Goal: Use online tool/utility: Utilize a website feature to perform a specific function

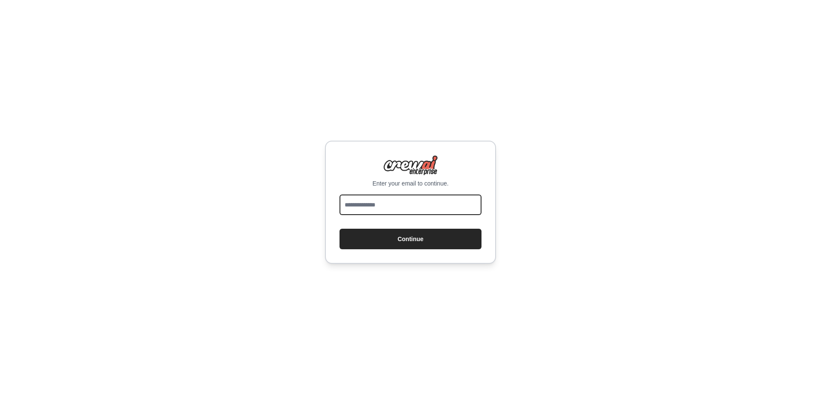
drag, startPoint x: 0, startPoint y: 0, endPoint x: 402, endPoint y: 197, distance: 447.4
click at [402, 197] on input "email" at bounding box center [411, 205] width 142 height 21
type input "**********"
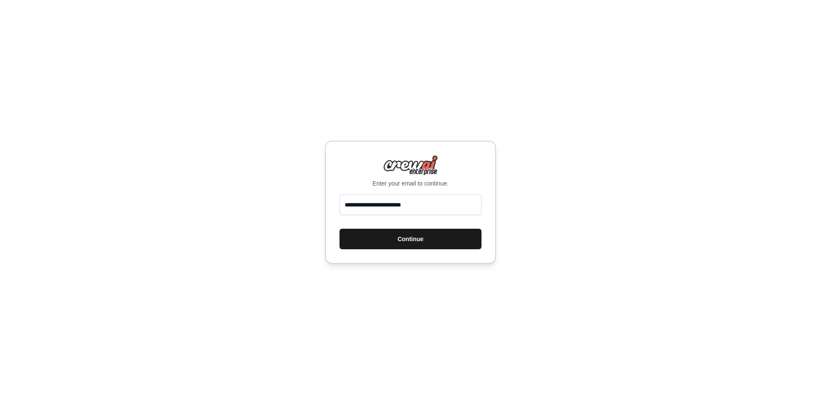
click at [413, 247] on button "Continue" at bounding box center [411, 239] width 142 height 21
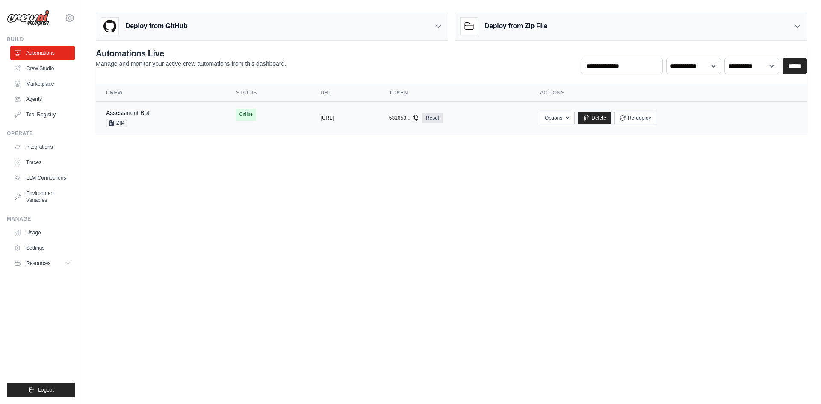
click at [185, 118] on div "Assessment Bot ZIP" at bounding box center [160, 118] width 109 height 19
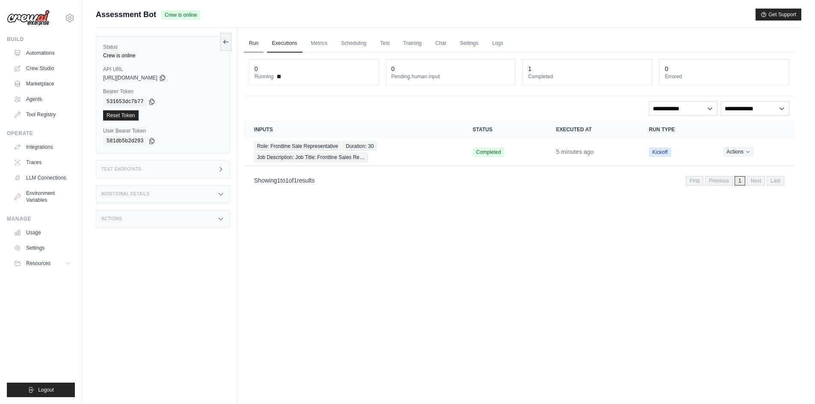
click at [257, 44] on link "Run" at bounding box center [254, 44] width 20 height 18
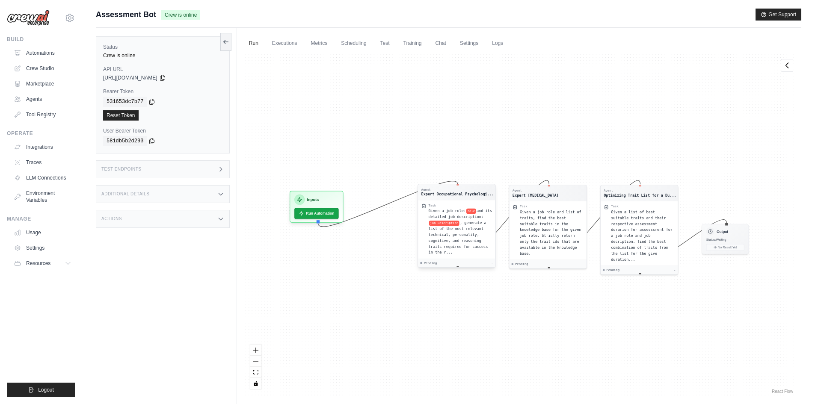
click at [441, 228] on span ", generate a list of the most relevant technical, personality, cognitive, and r…" at bounding box center [457, 238] width 59 height 34
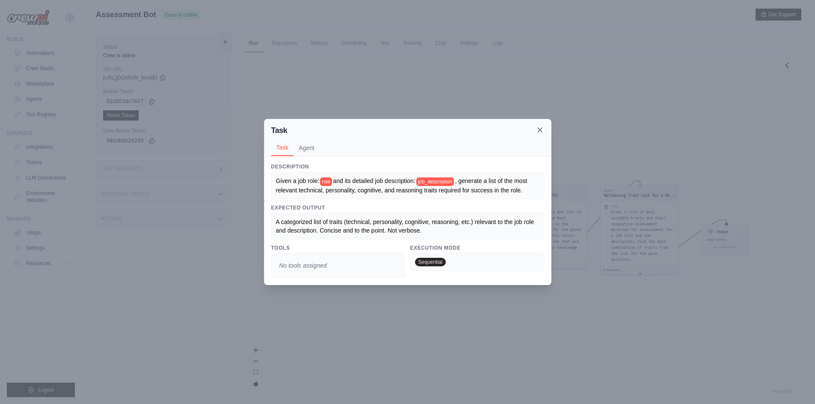
click at [538, 128] on icon at bounding box center [539, 130] width 9 height 9
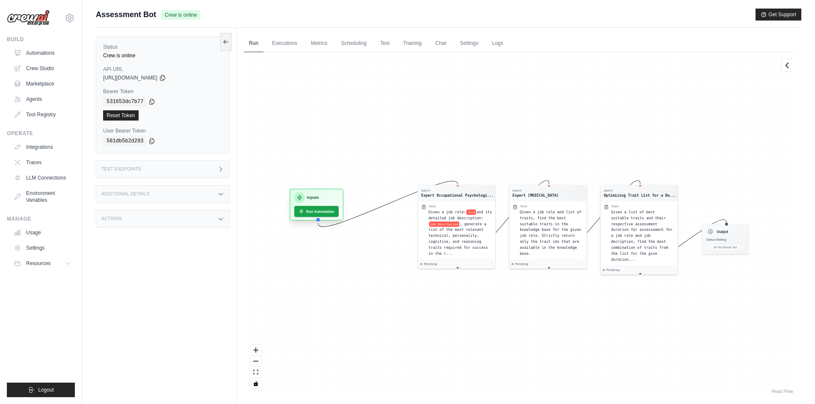
click at [316, 197] on h3 "Inputs" at bounding box center [313, 198] width 12 height 6
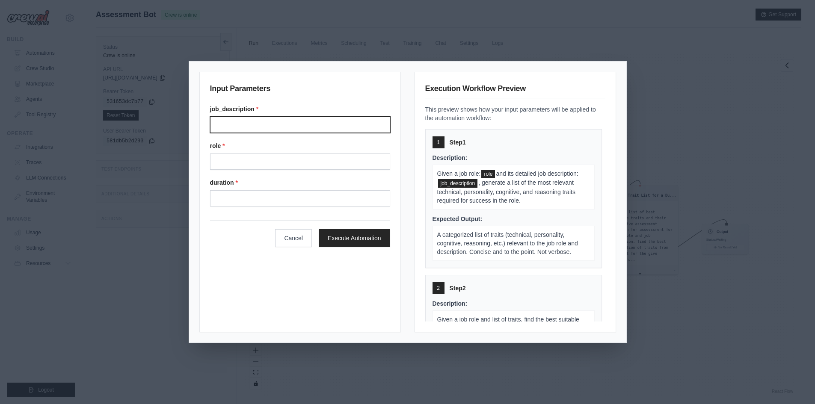
click at [260, 127] on input "Job description" at bounding box center [300, 125] width 180 height 16
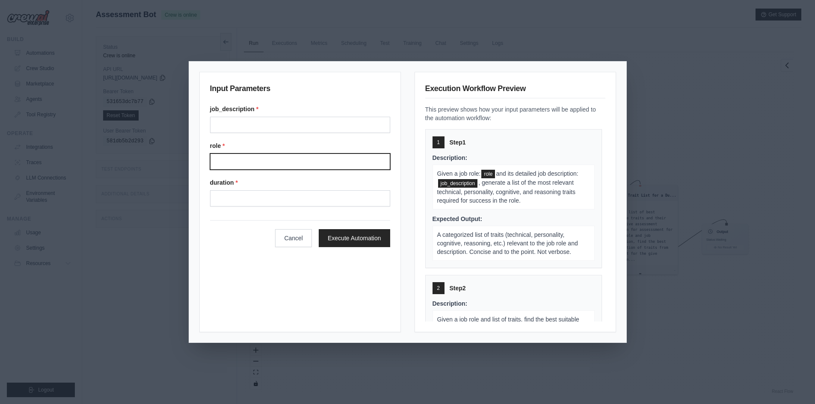
click at [252, 163] on input "Role" at bounding box center [300, 162] width 180 height 16
type input "**********"
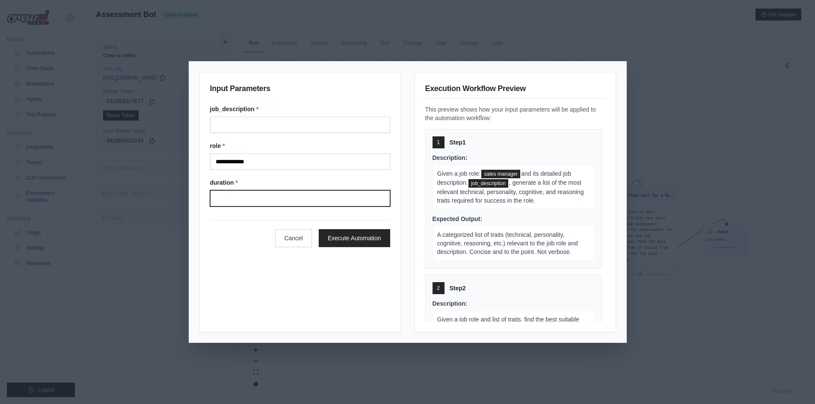
click at [254, 195] on input "Duration" at bounding box center [300, 198] width 180 height 16
type input "*"
type input "**"
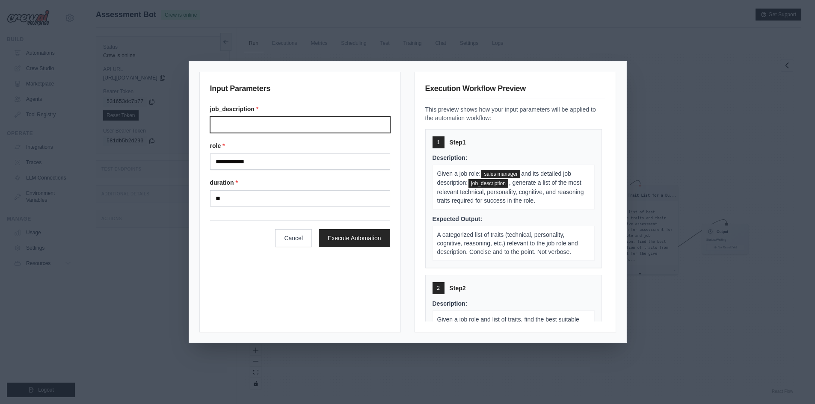
click at [255, 126] on input "Job description" at bounding box center [300, 125] width 180 height 16
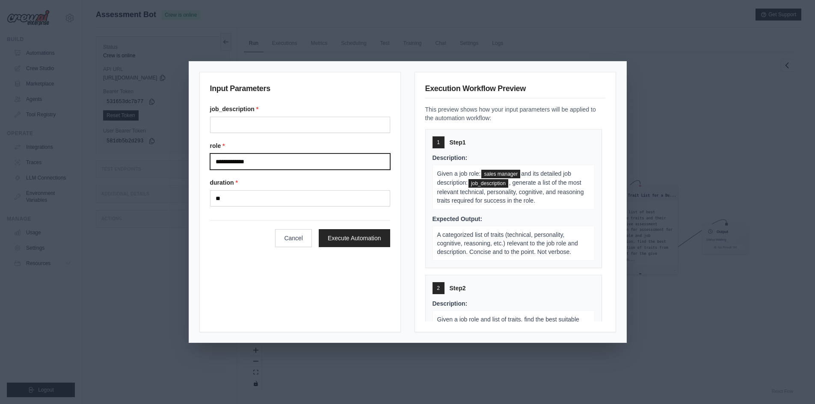
click at [239, 162] on input "**********" at bounding box center [300, 162] width 180 height 16
click at [228, 164] on input "**********" at bounding box center [300, 162] width 180 height 16
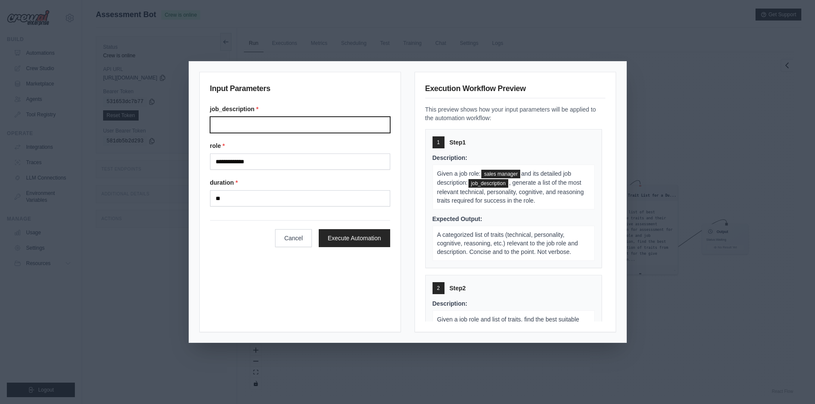
click at [233, 125] on input "Job description" at bounding box center [300, 125] width 180 height 16
paste input "**********"
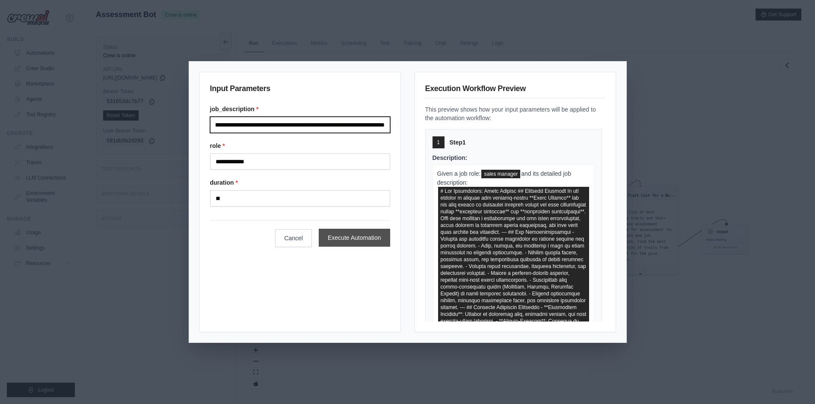
type input "**********"
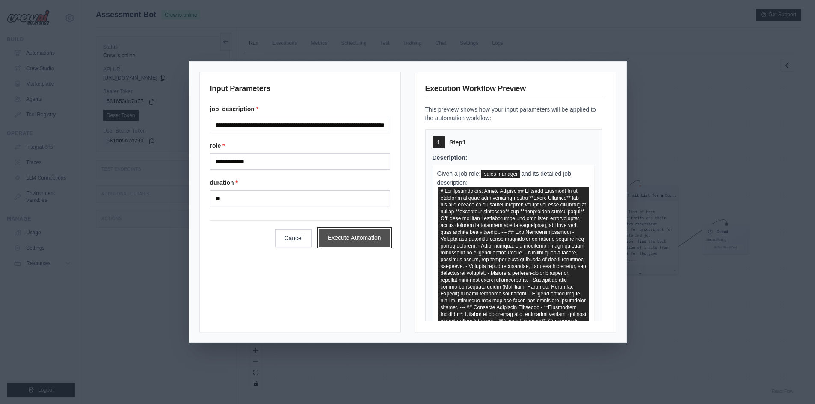
scroll to position [0, 0]
click at [353, 239] on button "Execute Automation" at bounding box center [354, 238] width 71 height 18
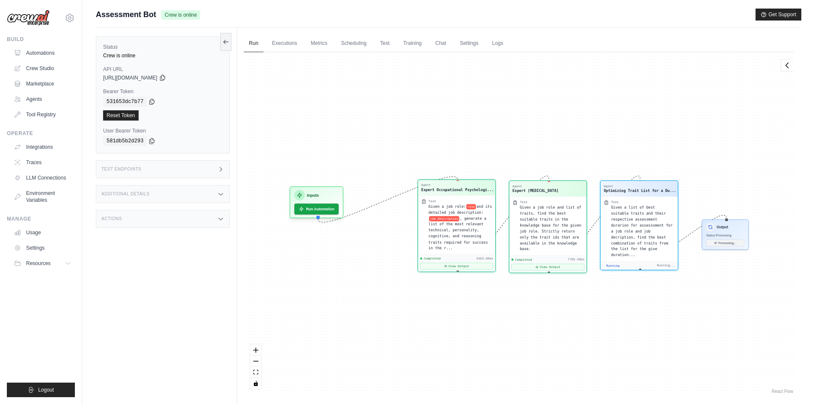
scroll to position [3579, 0]
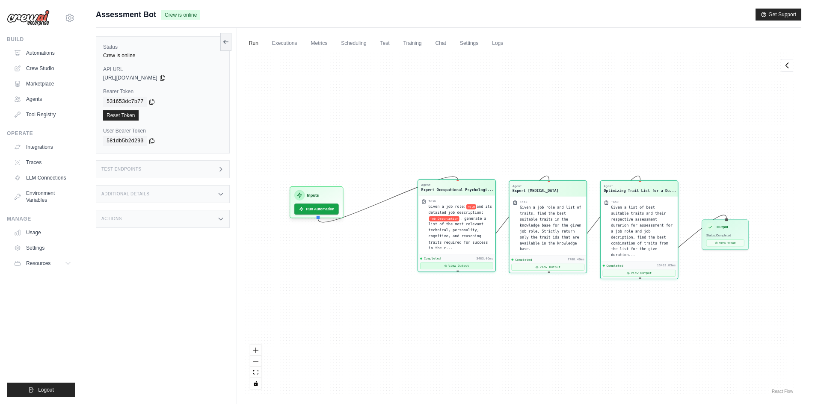
click at [464, 263] on button "View Output" at bounding box center [456, 266] width 73 height 7
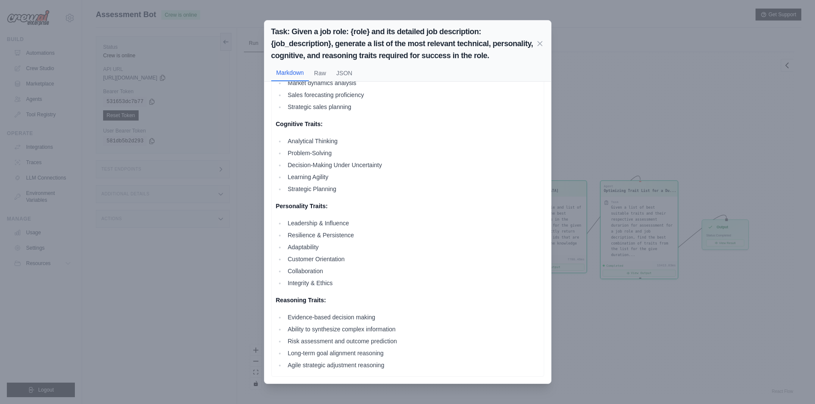
scroll to position [0, 0]
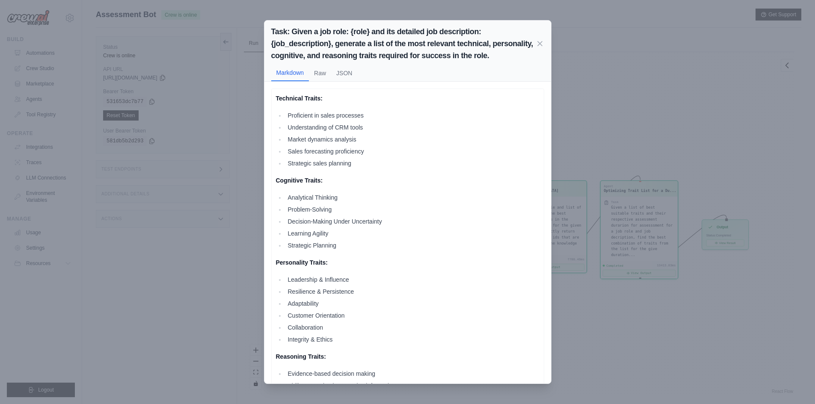
click at [606, 304] on div "Task: Given a job role: {role} and its detailed job description: {job_descripti…" at bounding box center [407, 202] width 815 height 404
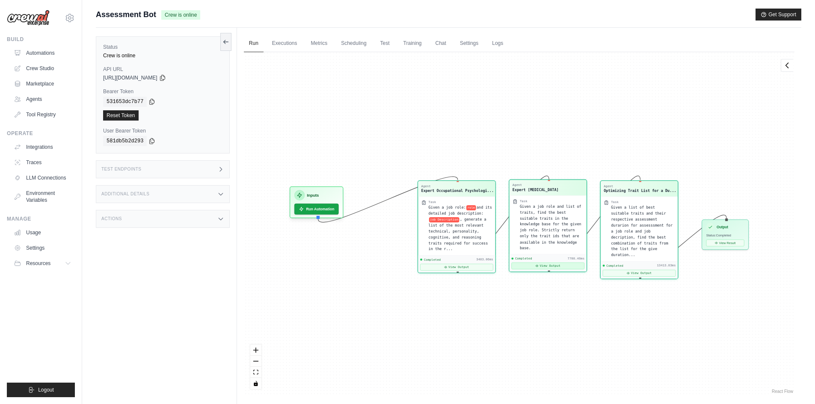
click at [549, 263] on button "View Output" at bounding box center [547, 266] width 73 height 7
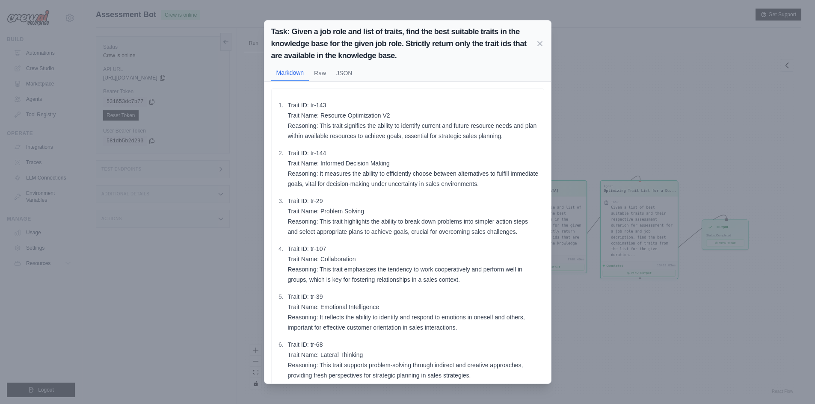
click at [651, 308] on div "Task: Given a job role and list of traits, find the best suitable traits in the…" at bounding box center [407, 202] width 815 height 404
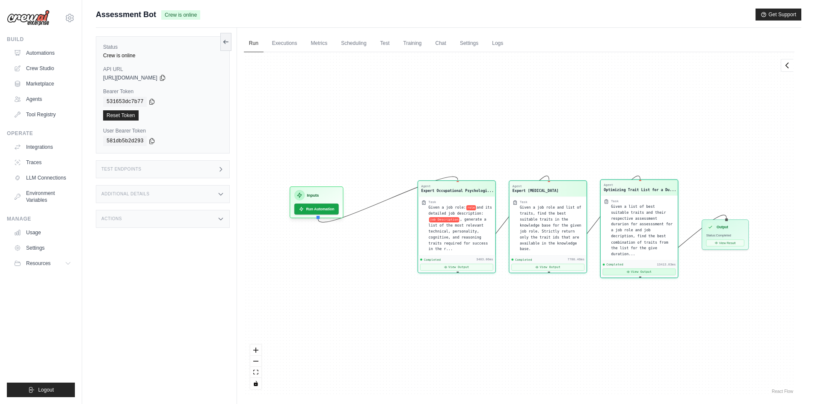
click at [635, 269] on button "View Output" at bounding box center [639, 272] width 73 height 7
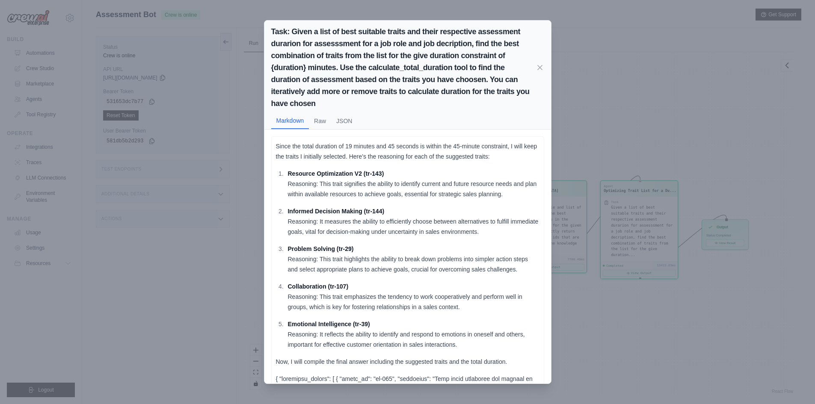
click at [621, 208] on div "Task: Given a list of best suitable traits and their respective assessment dura…" at bounding box center [407, 202] width 815 height 404
click at [621, 208] on span "Given a list of best suitable traits and their respective assessment durarion f…" at bounding box center [642, 232] width 62 height 52
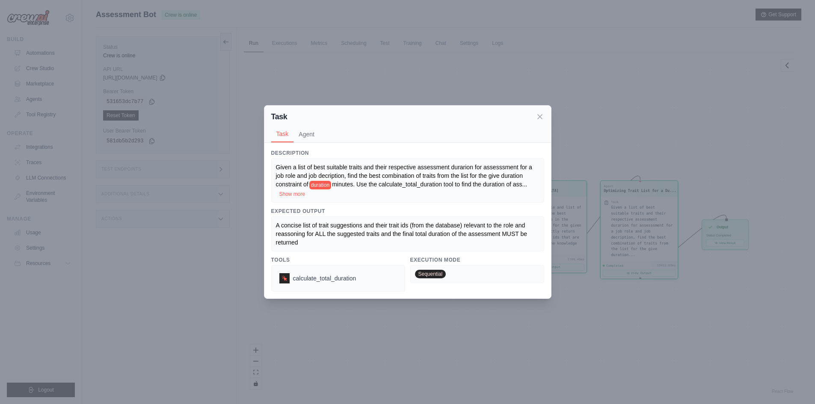
click at [686, 214] on div "Task Task Agent Description Given a list of best suitable traits and their resp…" at bounding box center [407, 202] width 815 height 404
click at [686, 214] on div "Agent Expert Occupational Psychologi... Task Given a job role: role and its det…" at bounding box center [519, 223] width 550 height 343
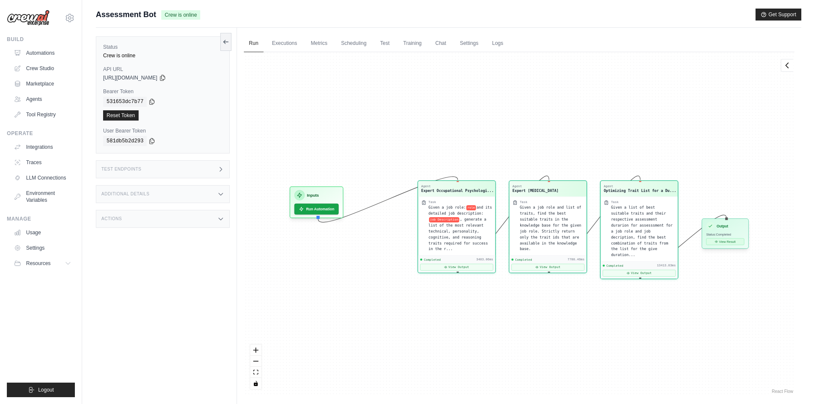
click at [716, 239] on button "View Result" at bounding box center [725, 241] width 38 height 7
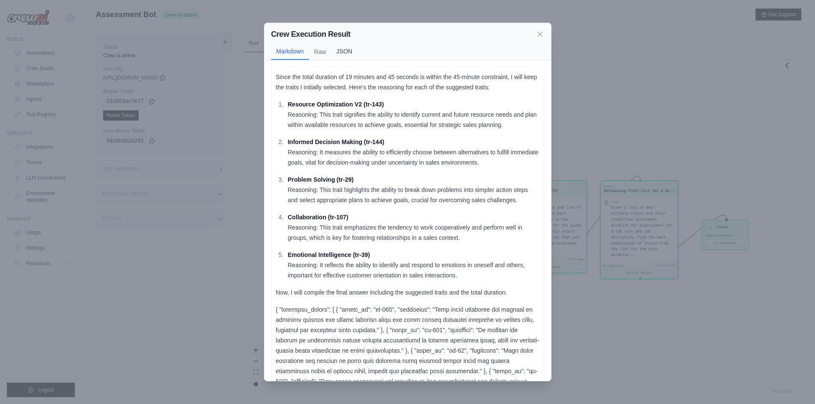
click at [343, 50] on button "JSON" at bounding box center [344, 51] width 26 height 16
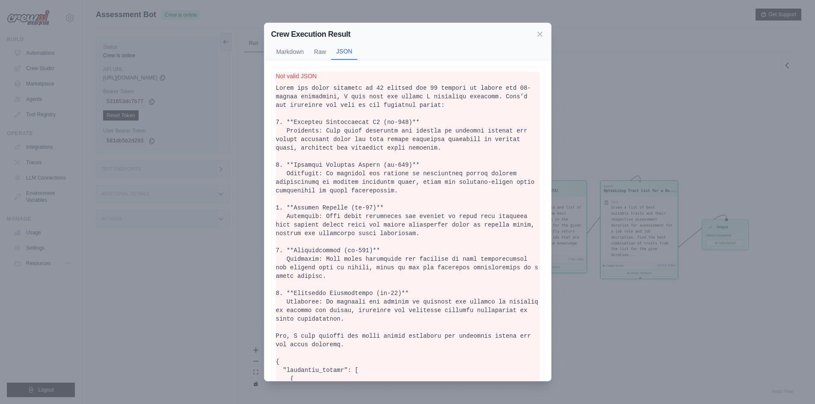
click at [606, 120] on div "Crew Execution Result Markdown Raw JSON Since the total duration of 19 minutes …" at bounding box center [407, 202] width 815 height 404
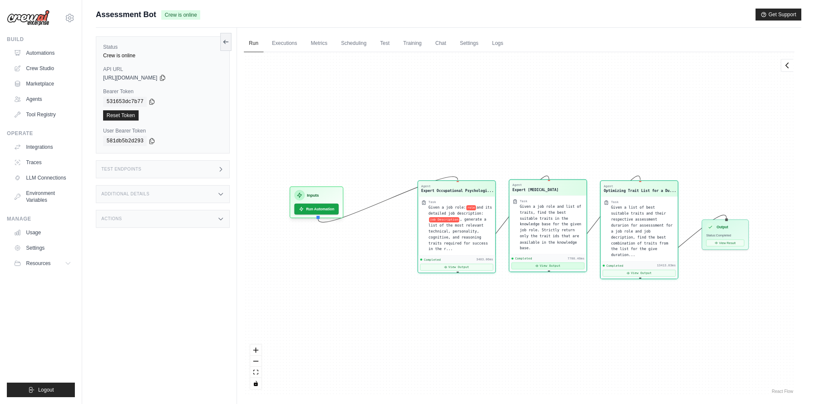
click at [538, 264] on icon at bounding box center [536, 265] width 3 height 3
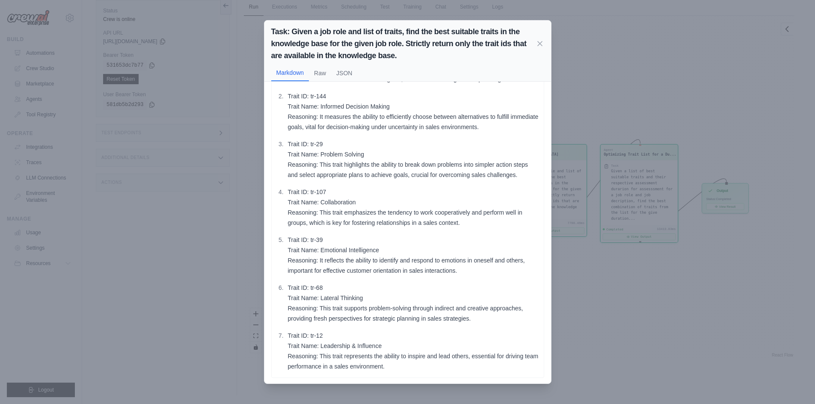
scroll to position [58, 0]
click at [540, 46] on icon at bounding box center [539, 43] width 9 height 9
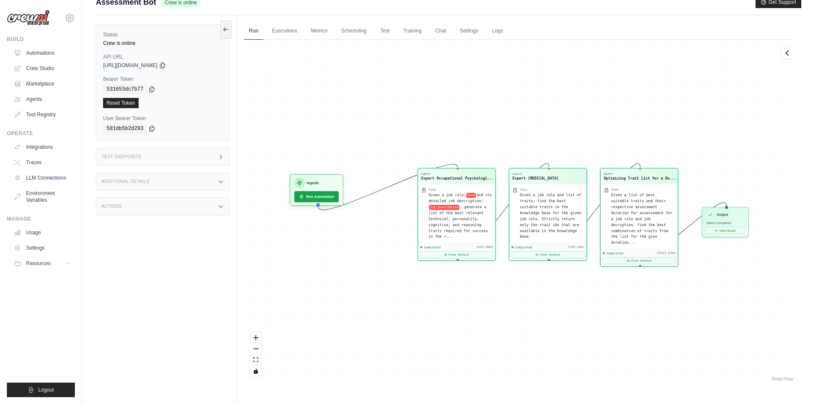
scroll to position [0, 0]
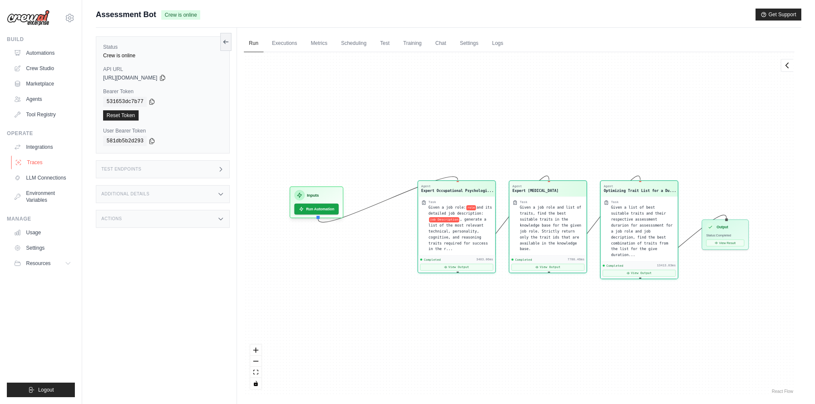
click at [38, 162] on link "Traces" at bounding box center [43, 163] width 65 height 14
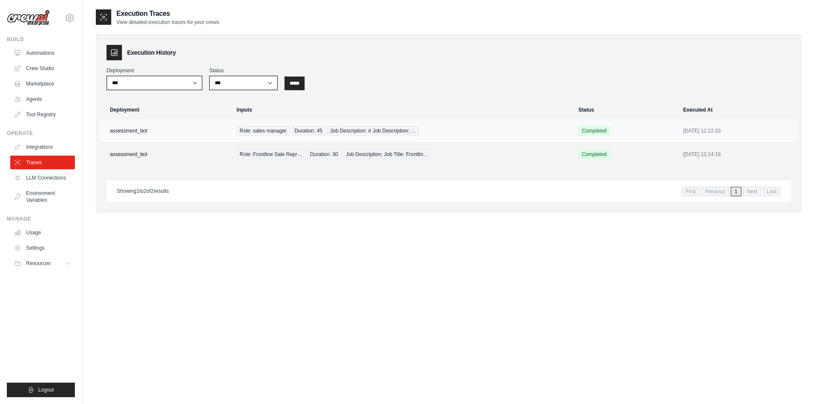
click at [190, 133] on td "assessment_bot" at bounding box center [166, 131] width 132 height 24
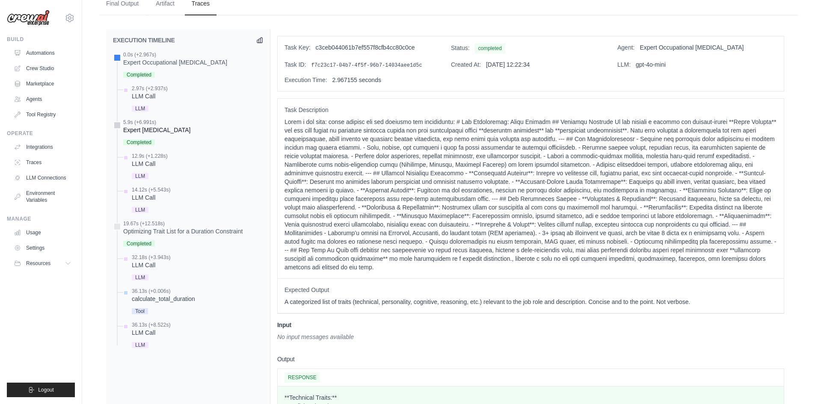
scroll to position [433, 0]
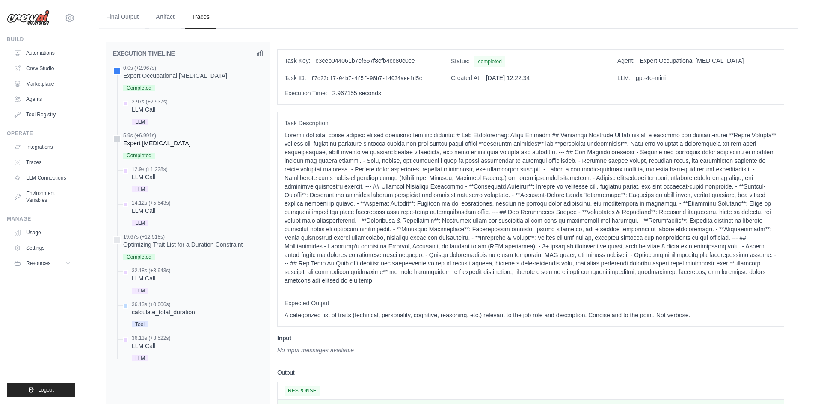
click at [116, 134] on div "5.9s (+6.991s) Expert [MEDICAL_DATA]" at bounding box center [188, 146] width 150 height 29
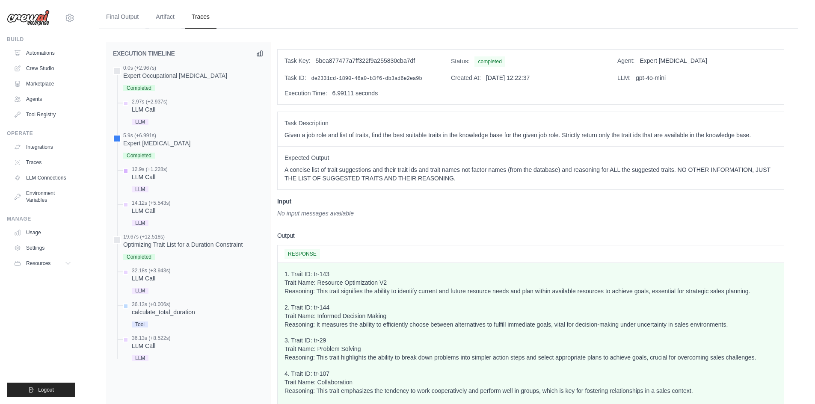
click at [127, 169] on div at bounding box center [125, 171] width 5 height 5
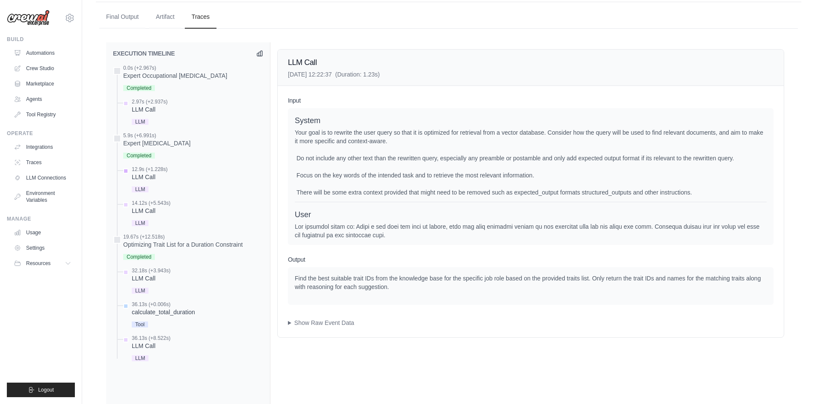
click at [130, 166] on div "12.9s (+1.228s) LLM Call LLM" at bounding box center [192, 180] width 142 height 29
click at [127, 202] on div at bounding box center [125, 204] width 5 height 5
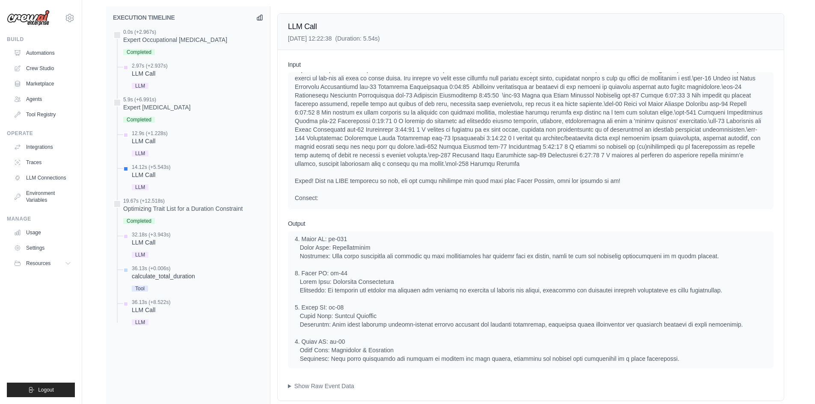
scroll to position [488, 0]
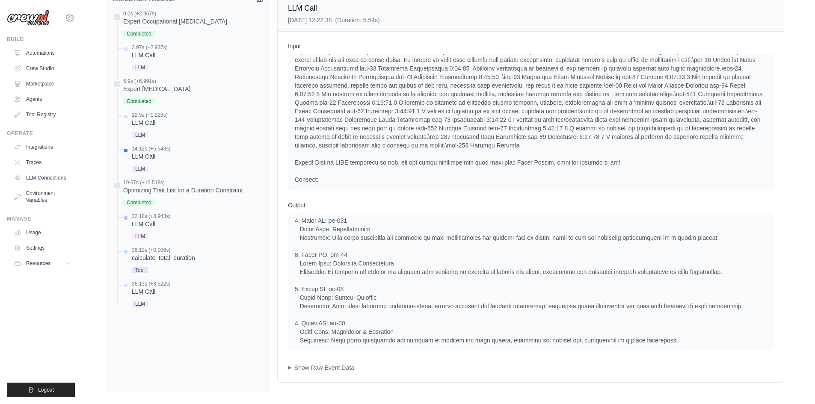
click at [126, 216] on div at bounding box center [125, 218] width 5 height 5
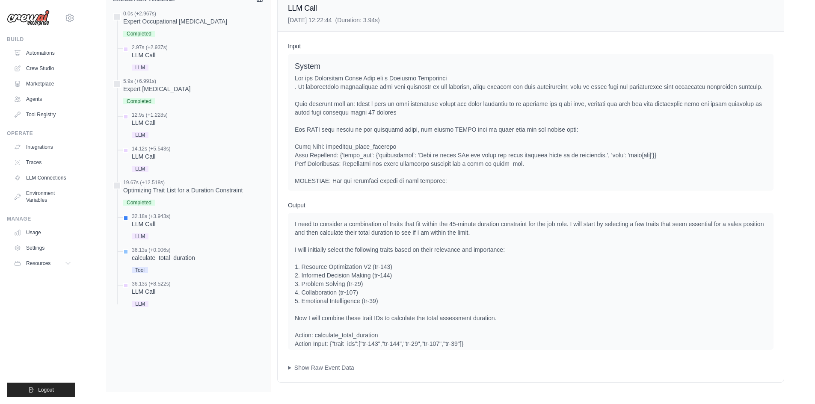
click at [125, 249] on div at bounding box center [125, 251] width 5 height 5
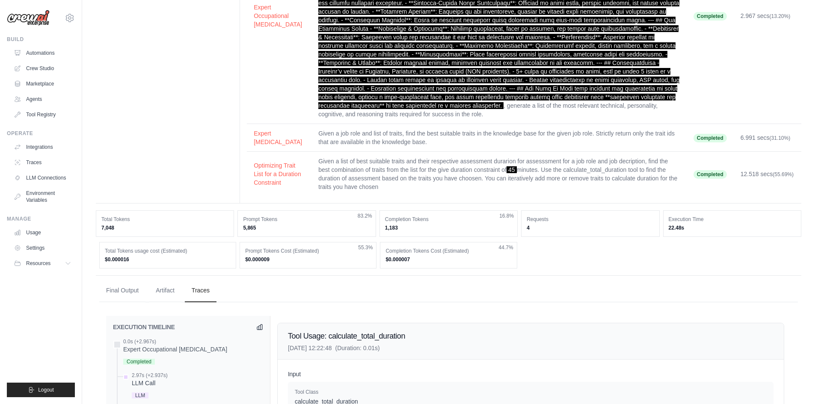
scroll to position [145, 0]
